Goal: Task Accomplishment & Management: Manage account settings

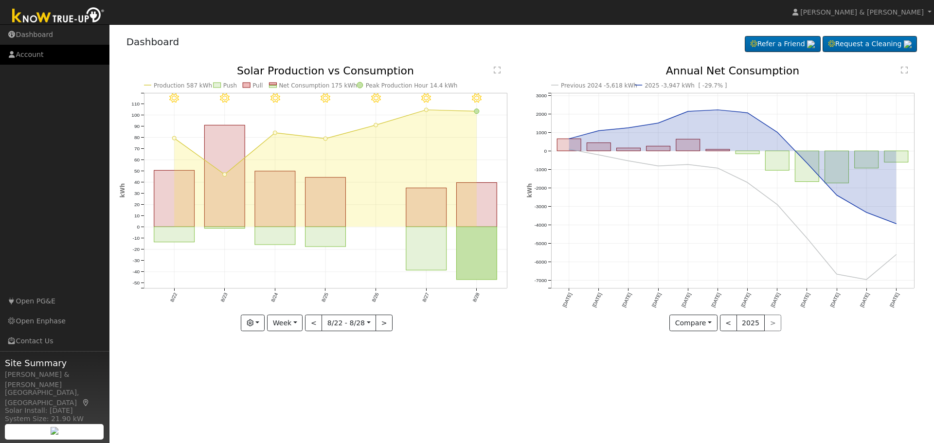
click at [26, 56] on link "Account" at bounding box center [54, 55] width 109 height 20
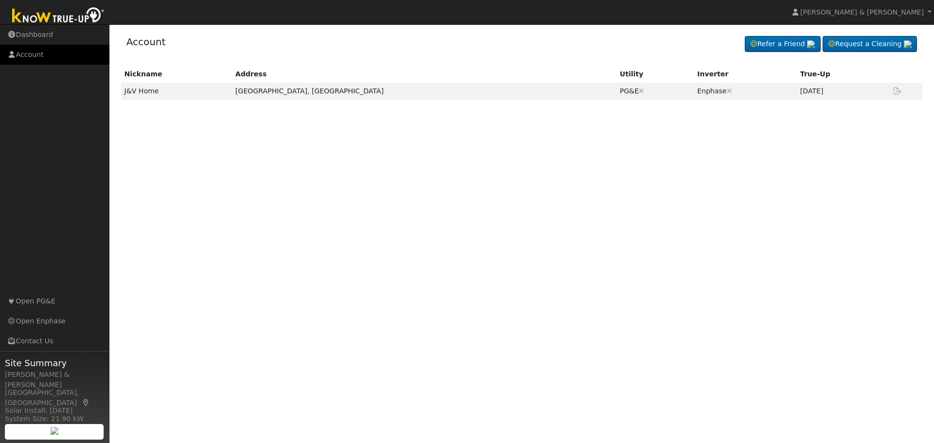
click at [40, 57] on link "Account" at bounding box center [54, 55] width 109 height 20
